Goal: Communication & Community: Ask a question

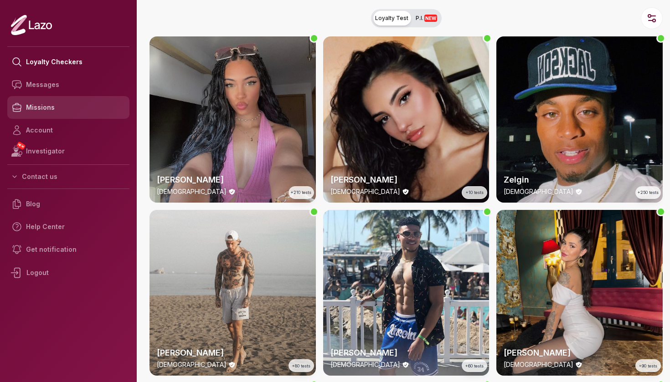
click at [46, 104] on link "Missions" at bounding box center [68, 107] width 122 height 23
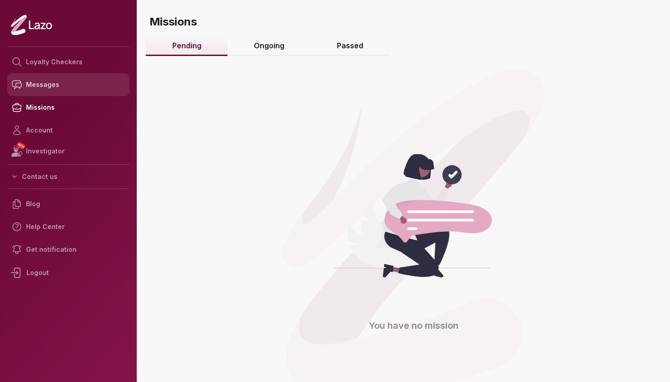
click at [57, 82] on link "Messages" at bounding box center [68, 84] width 122 height 23
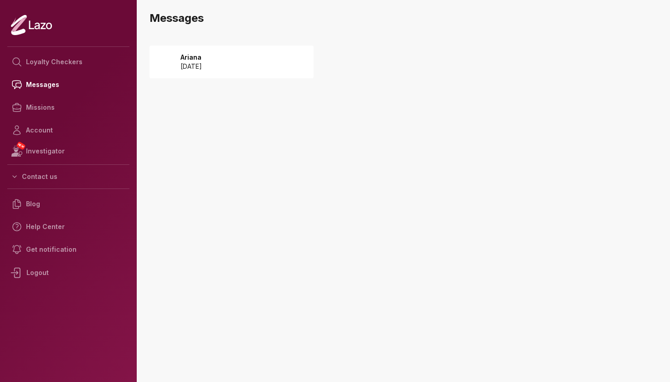
click at [202, 69] on p "2024 September 04" at bounding box center [190, 66] width 21 height 9
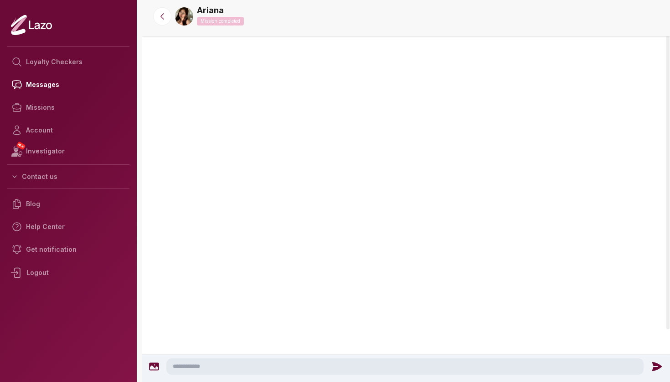
click at [365, 125] on div at bounding box center [406, 116] width 528 height 73
click at [61, 222] on link "Help Center" at bounding box center [68, 227] width 122 height 23
click at [47, 139] on link "Account" at bounding box center [68, 130] width 122 height 23
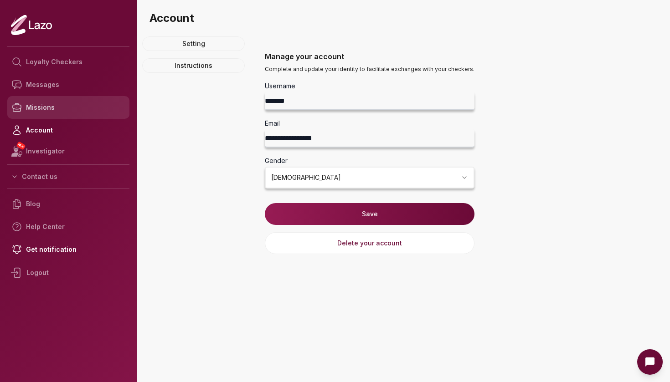
click at [47, 116] on link "Missions" at bounding box center [68, 107] width 122 height 23
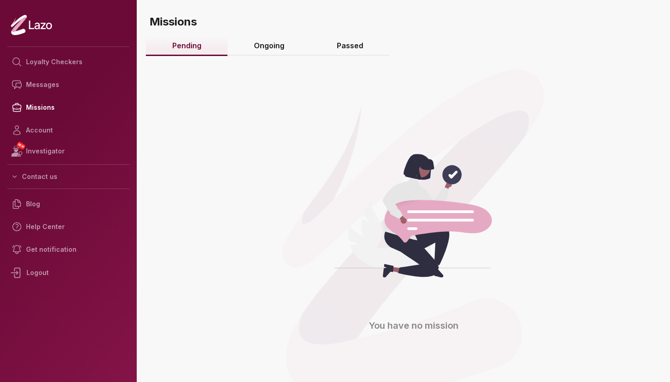
click at [268, 46] on link "Ongoing" at bounding box center [268, 46] width 83 height 20
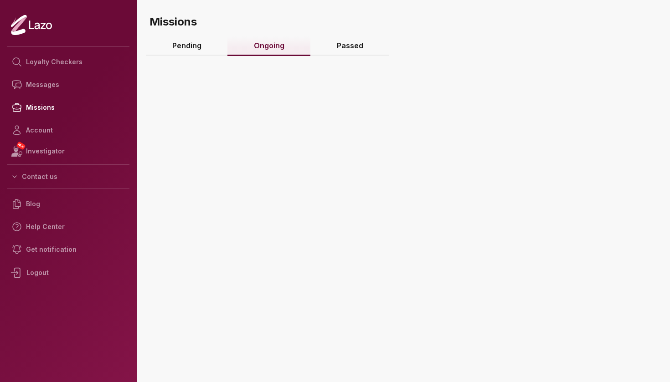
click at [268, 46] on link "Ongoing" at bounding box center [268, 46] width 83 height 20
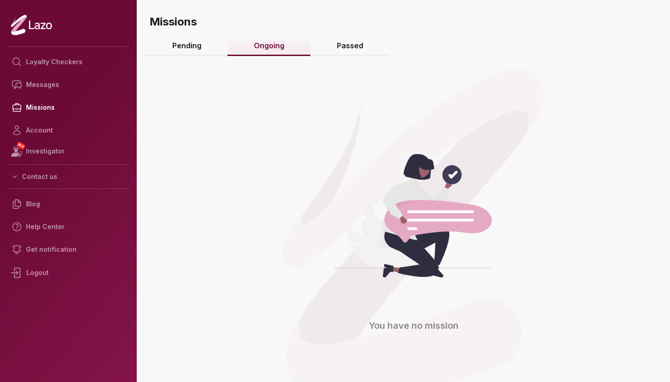
click at [338, 45] on link "Passed" at bounding box center [349, 46] width 79 height 20
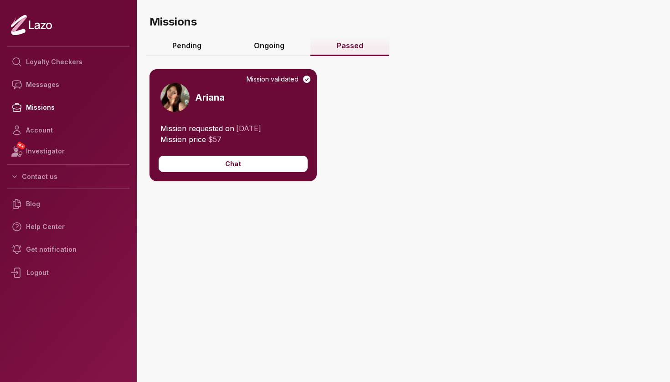
click at [252, 129] on span "04/09/2024" at bounding box center [248, 128] width 25 height 9
click at [232, 165] on button "Chat" at bounding box center [233, 164] width 149 height 16
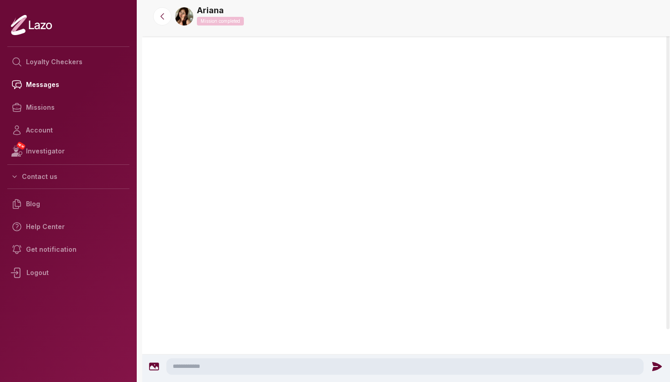
click at [283, 80] on div at bounding box center [406, 116] width 528 height 73
click at [346, 130] on div at bounding box center [406, 154] width 528 height 357
click at [38, 106] on link "Missions" at bounding box center [68, 107] width 122 height 23
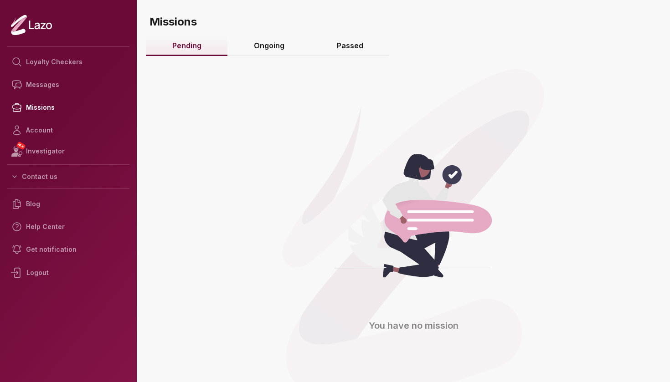
click at [357, 49] on link "Passed" at bounding box center [349, 46] width 79 height 20
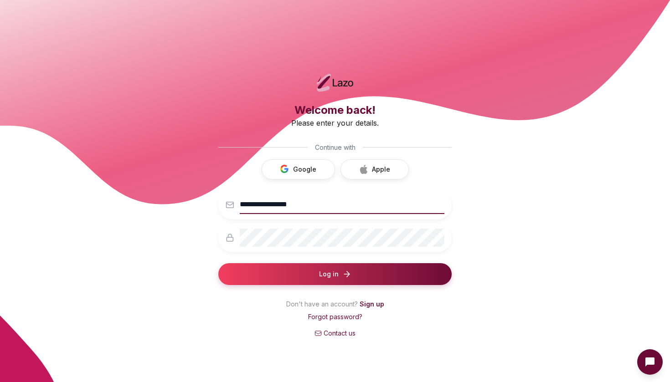
type input "**********"
click at [335, 274] on button "Log in" at bounding box center [334, 274] width 233 height 22
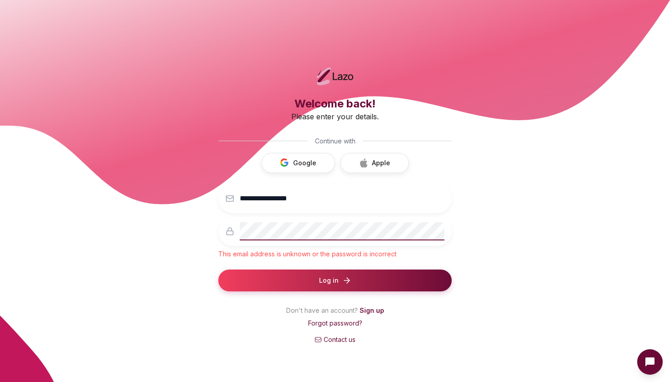
click at [335, 280] on button "Log in" at bounding box center [334, 281] width 233 height 22
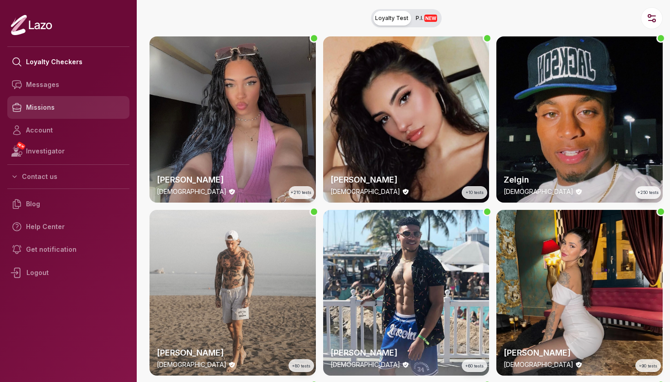
click at [64, 112] on link "Missions" at bounding box center [68, 107] width 122 height 23
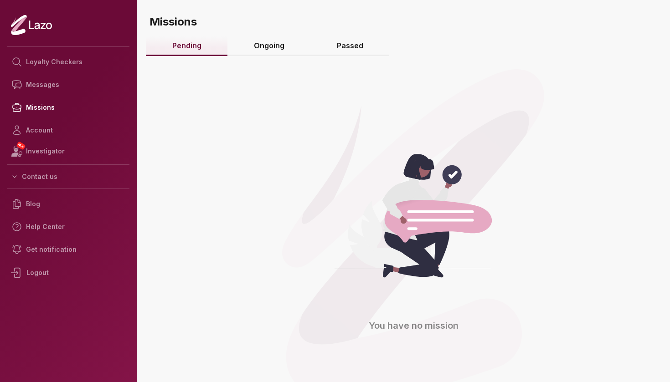
click at [348, 45] on link "Passed" at bounding box center [349, 46] width 79 height 20
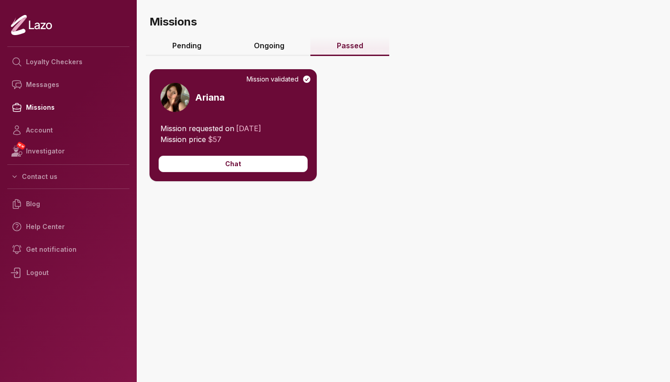
click at [276, 78] on div "Mission validated" at bounding box center [279, 79] width 65 height 9
click at [195, 95] on div "Mission validated Ariana" at bounding box center [232, 96] width 167 height 54
click at [171, 96] on img at bounding box center [174, 97] width 29 height 29
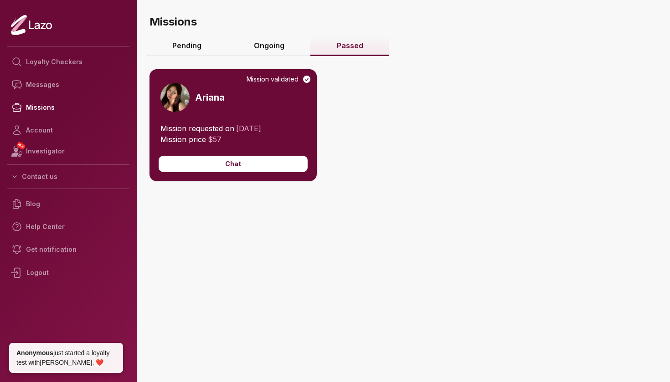
click at [188, 141] on span "Mission price" at bounding box center [183, 139] width 46 height 9
click at [227, 168] on button "Chat" at bounding box center [233, 164] width 149 height 16
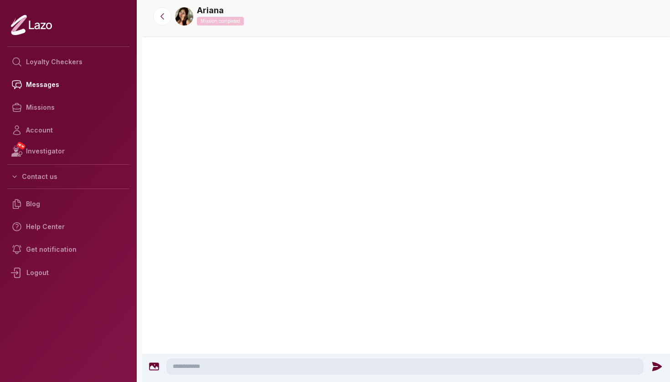
click at [249, 364] on textarea at bounding box center [404, 367] width 477 height 16
type textarea "*"
type textarea "**"
click at [660, 370] on icon at bounding box center [659, 367] width 12 height 12
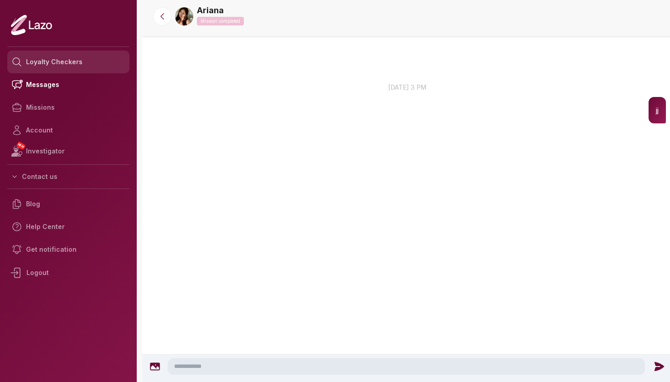
click at [81, 68] on link "Loyalty Checkers" at bounding box center [68, 62] width 122 height 23
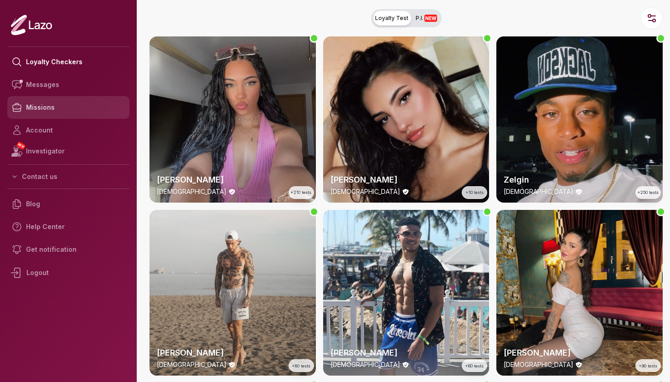
click at [44, 108] on link "Missions" at bounding box center [68, 107] width 122 height 23
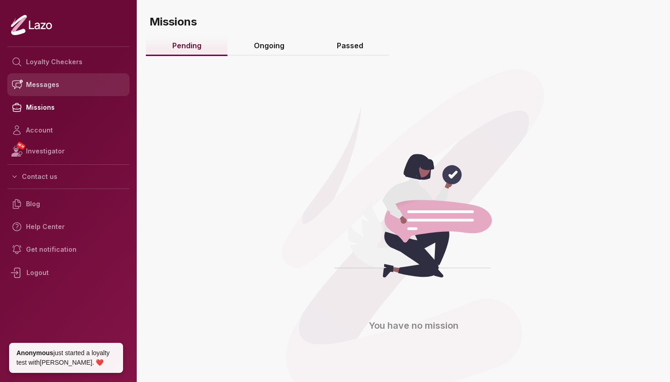
click at [37, 82] on link "Messages" at bounding box center [68, 84] width 122 height 23
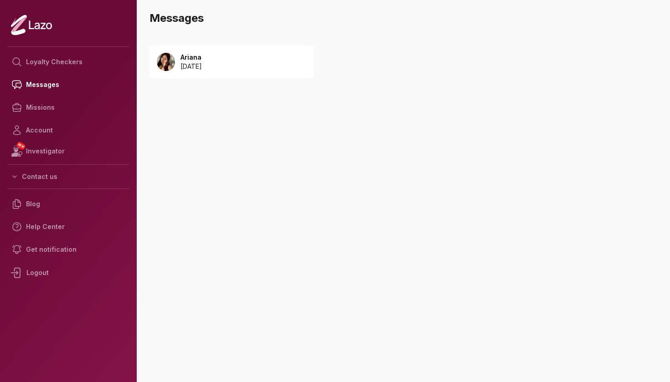
click at [262, 55] on div "Ariana 2024 September 04" at bounding box center [231, 62] width 164 height 33
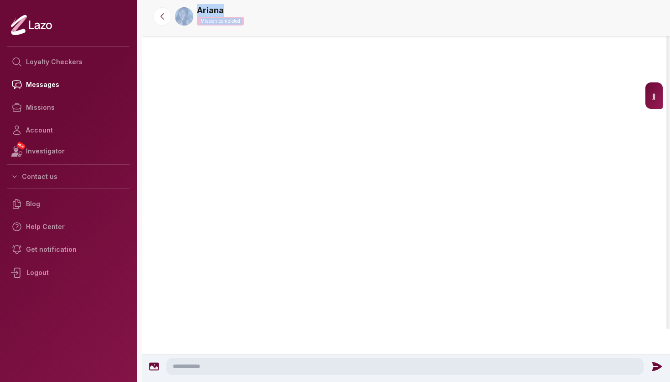
drag, startPoint x: 634, startPoint y: 89, endPoint x: 668, endPoint y: 89, distance: 33.7
click at [669, 89] on div "Ariana Mission completed Ariana 3:56 PM jj" at bounding box center [406, 191] width 528 height 382
click at [607, 139] on div at bounding box center [406, 147] width 528 height 73
click at [202, 19] on p "Mission completed" at bounding box center [220, 21] width 47 height 9
drag, startPoint x: 202, startPoint y: 19, endPoint x: 137, endPoint y: 28, distance: 65.7
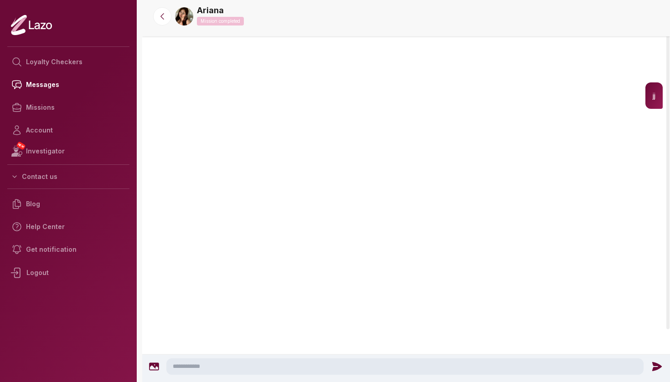
click at [200, 19] on p "Mission completed" at bounding box center [220, 21] width 47 height 9
click at [81, 59] on link "Loyalty Checkers" at bounding box center [68, 62] width 122 height 23
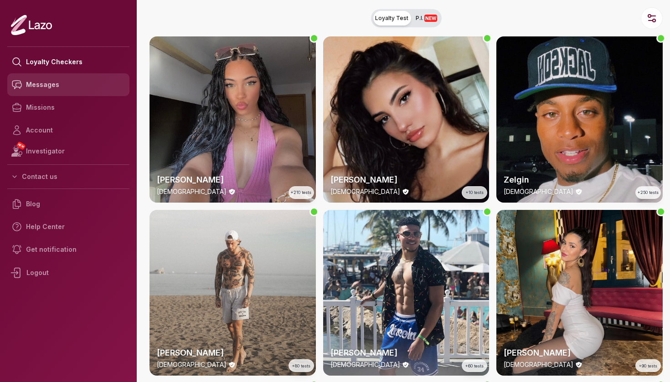
click at [46, 86] on link "Messages" at bounding box center [68, 84] width 122 height 23
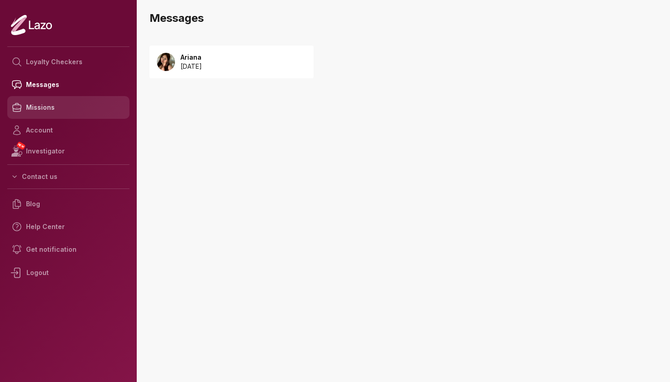
click at [49, 112] on link "Missions" at bounding box center [68, 107] width 122 height 23
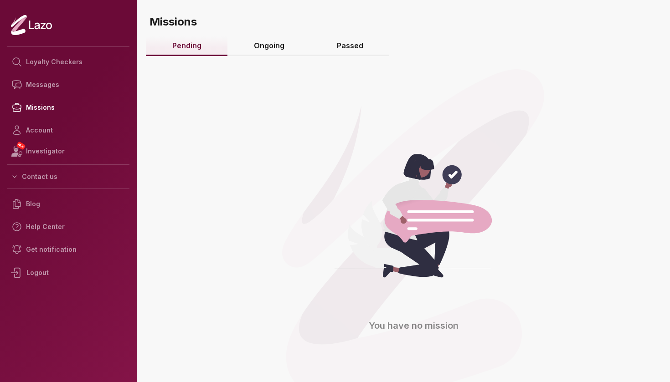
click at [340, 37] on link "Passed" at bounding box center [349, 46] width 79 height 20
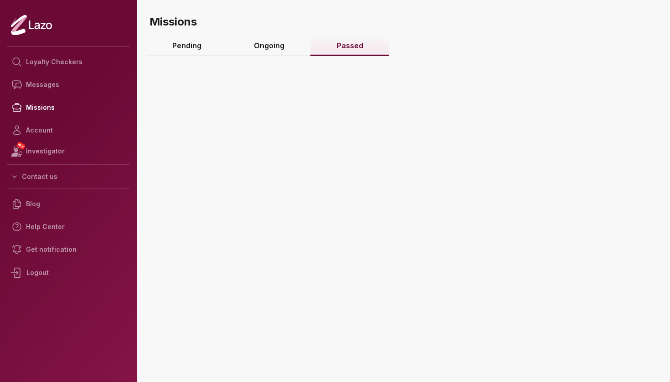
click at [340, 47] on link "Passed" at bounding box center [349, 46] width 79 height 20
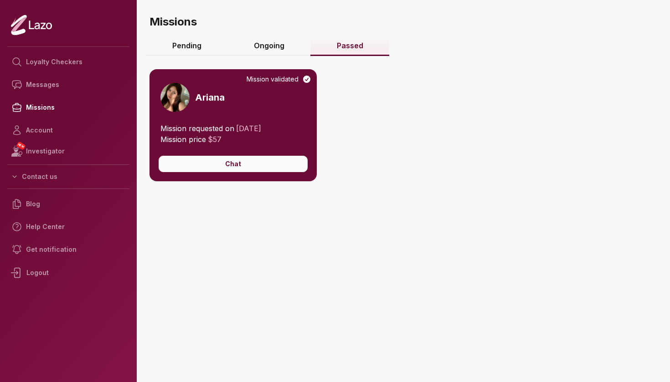
click at [241, 171] on button "Chat" at bounding box center [233, 164] width 149 height 16
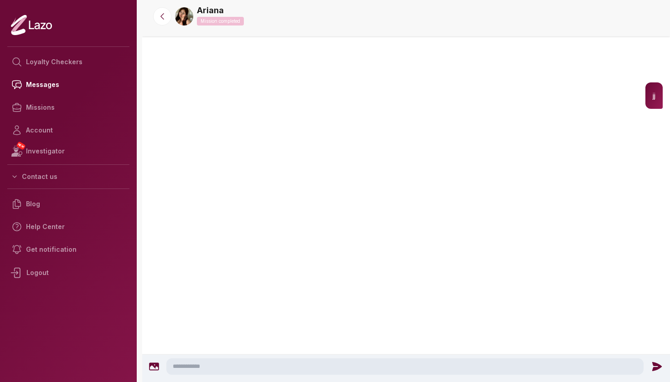
click at [230, 18] on p "Mission completed" at bounding box center [220, 21] width 47 height 9
click at [234, 134] on div at bounding box center [406, 147] width 528 height 73
click at [67, 64] on link "Loyalty Checkers" at bounding box center [68, 62] width 122 height 23
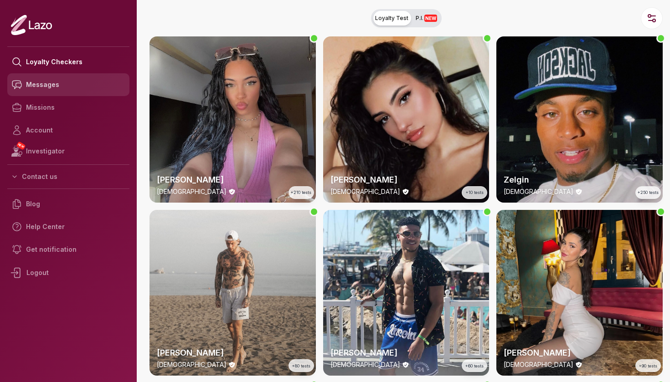
click at [65, 95] on link "Messages" at bounding box center [68, 84] width 122 height 23
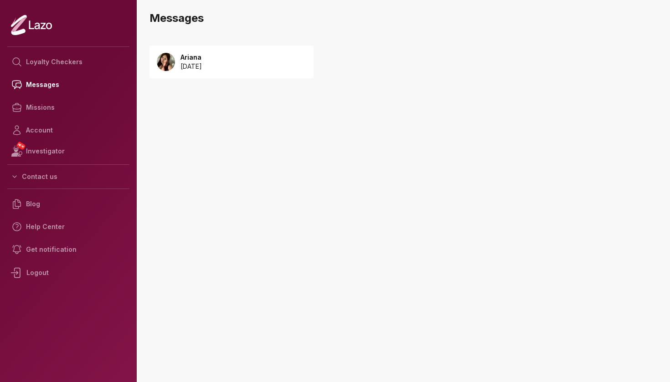
click at [201, 59] on p "Ariana" at bounding box center [190, 57] width 21 height 9
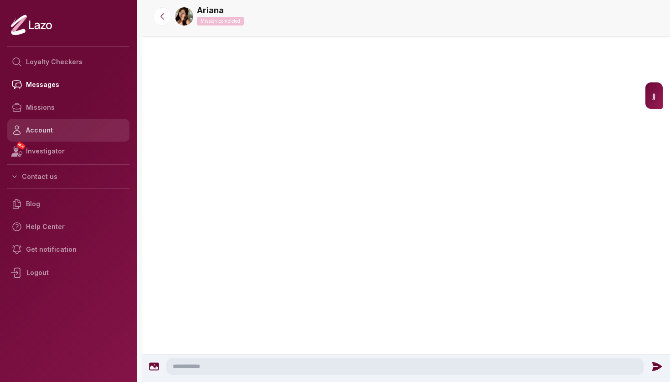
click at [39, 135] on link "Account" at bounding box center [68, 130] width 122 height 23
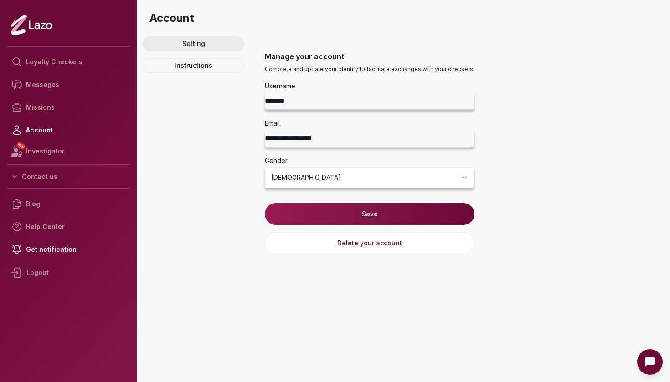
click at [202, 46] on link "Setting" at bounding box center [193, 43] width 103 height 15
click at [209, 68] on link "Instructions" at bounding box center [193, 65] width 103 height 15
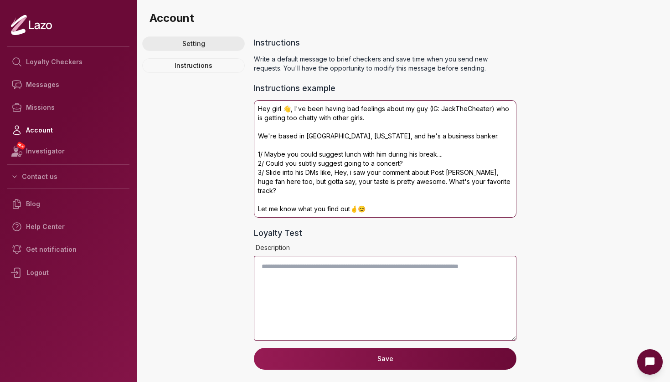
click at [204, 44] on link "Setting" at bounding box center [193, 43] width 103 height 15
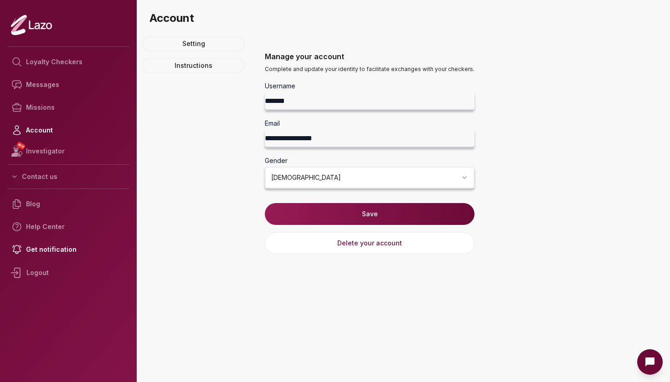
click at [651, 364] on icon "Open Intercom messenger" at bounding box center [649, 362] width 9 height 9
click at [653, 365] on icon "Open Intercom messenger" at bounding box center [649, 362] width 9 height 9
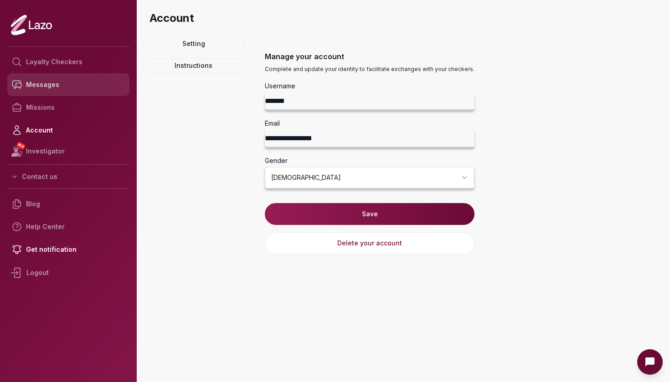
click at [84, 76] on link "Messages" at bounding box center [68, 84] width 122 height 23
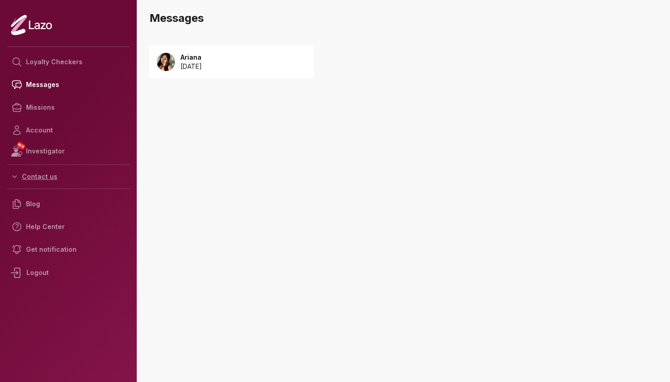
click at [35, 181] on button "Contact us" at bounding box center [68, 177] width 122 height 16
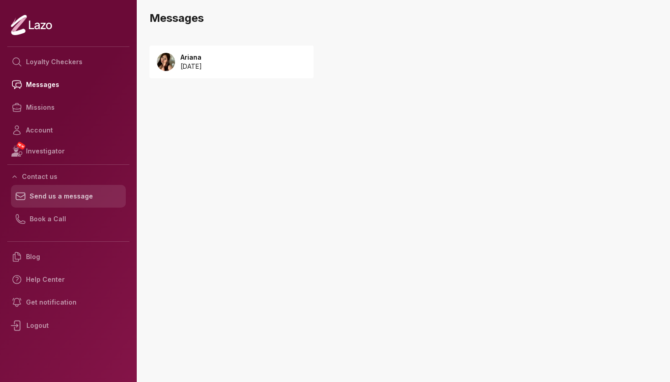
click at [50, 194] on link "Send us a message" at bounding box center [68, 196] width 115 height 23
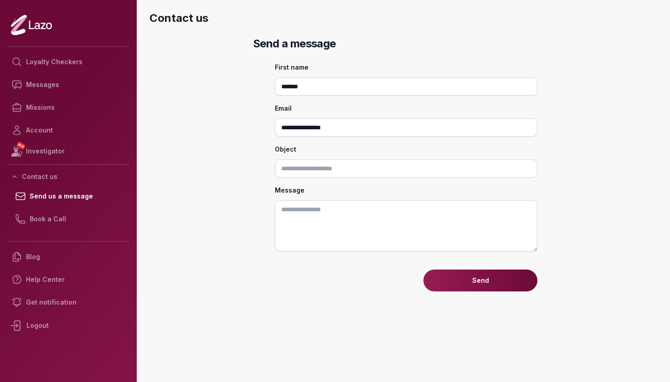
click at [313, 203] on textarea "Message" at bounding box center [406, 226] width 263 height 51
click at [314, 175] on input "Object" at bounding box center [406, 169] width 263 height 18
